Goal: Transaction & Acquisition: Purchase product/service

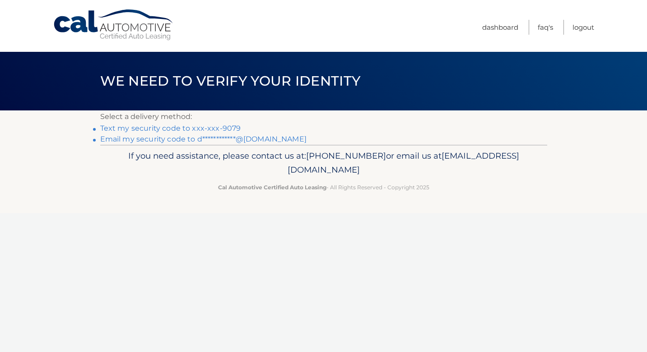
click at [232, 126] on link "Text my security code to xxx-xxx-9079" at bounding box center [170, 128] width 141 height 9
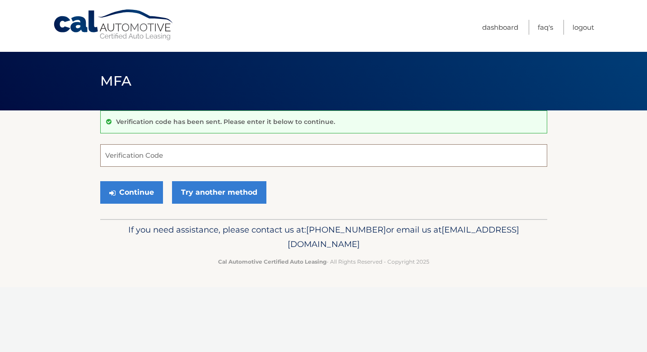
click at [162, 156] on input "Verification Code" at bounding box center [323, 155] width 447 height 23
type input "173153"
click at [138, 194] on button "Continue" at bounding box center [131, 192] width 63 height 23
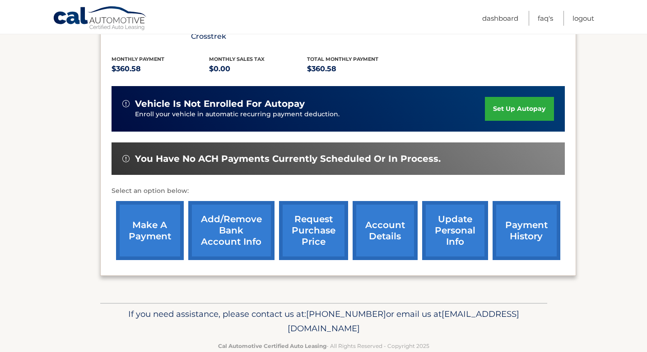
scroll to position [191, 0]
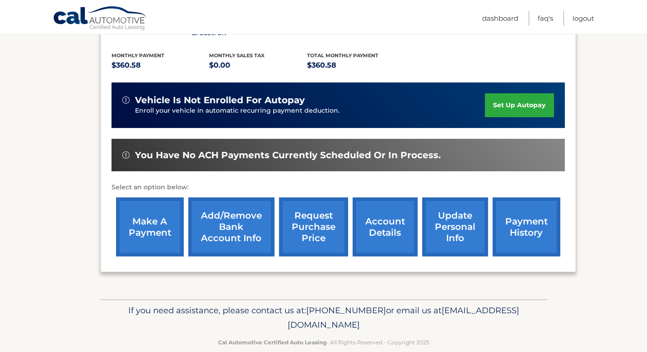
click at [160, 218] on link "make a payment" at bounding box center [150, 227] width 68 height 59
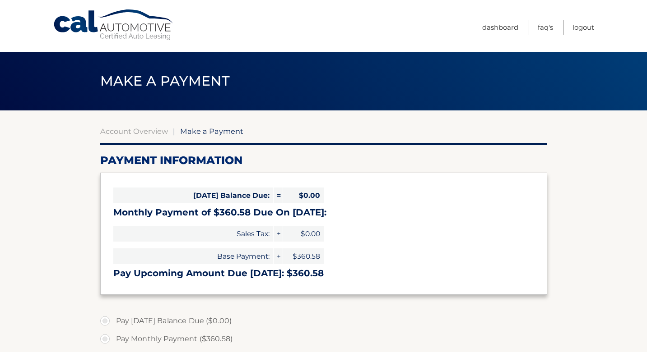
select select "ZDU4NTg5NDAtYjQwNS00MjYxLWI5ZjEtZTYxNTIyYzBlZTY0"
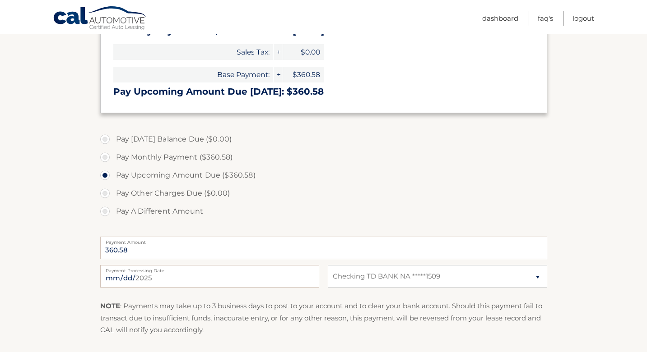
scroll to position [190, 0]
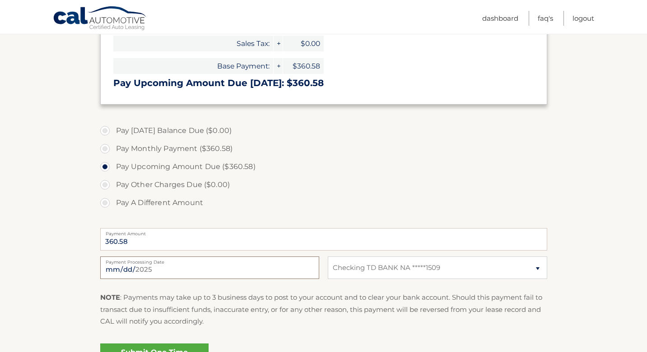
click at [154, 267] on input "2025-09-08" at bounding box center [209, 268] width 219 height 23
type input "2025-09-11"
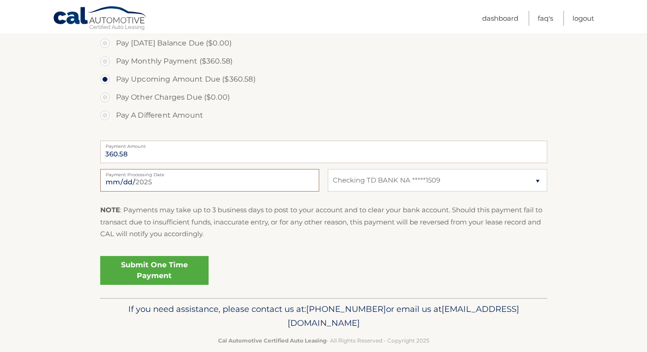
scroll to position [292, 0]
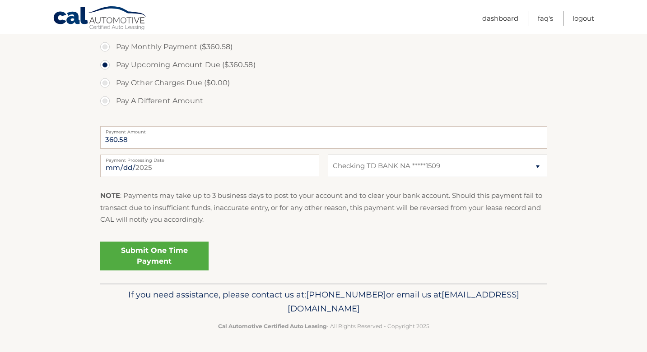
click at [171, 258] on link "Submit One Time Payment" at bounding box center [154, 256] width 108 height 29
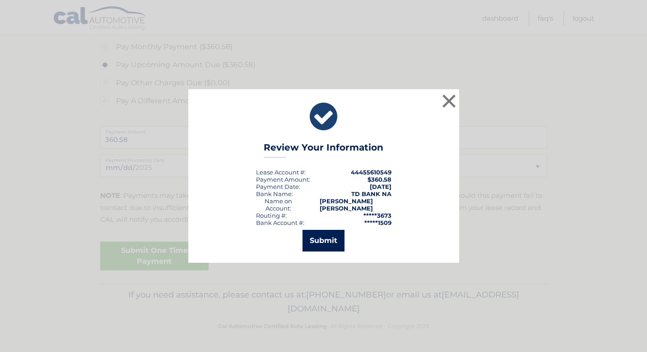
click at [324, 242] on button "Submit" at bounding box center [323, 241] width 42 height 22
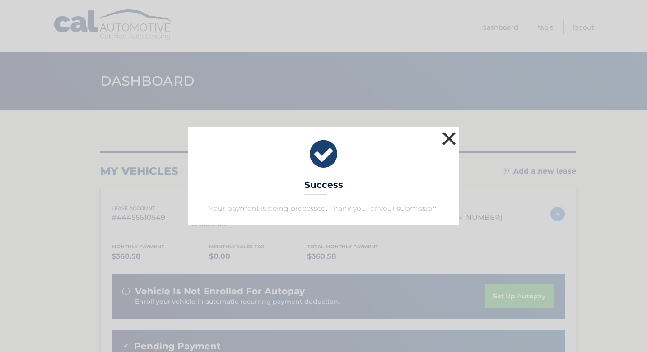
click at [447, 140] on button "×" at bounding box center [449, 139] width 18 height 18
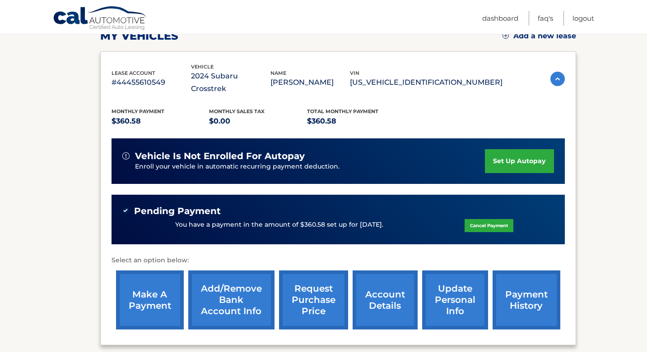
scroll to position [134, 0]
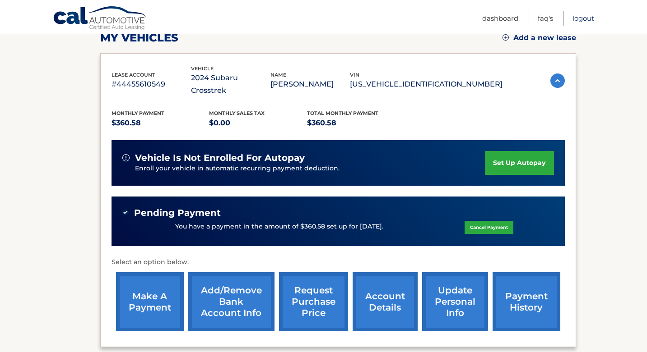
click at [585, 19] on link "Logout" at bounding box center [583, 18] width 22 height 15
